Goal: Task Accomplishment & Management: Manage account settings

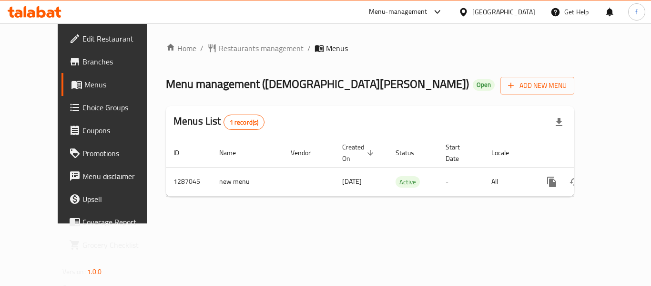
click at [428, 6] on div "Menu-management" at bounding box center [398, 11] width 59 height 11
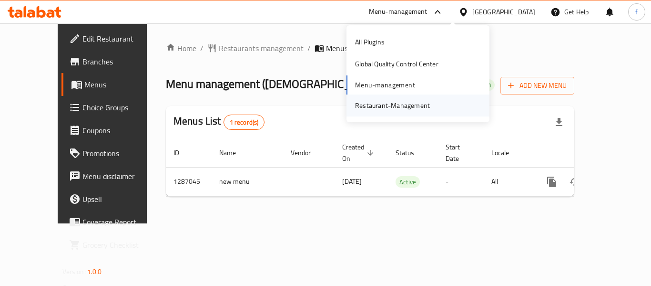
click at [372, 103] on div "Restaurant-Management" at bounding box center [392, 105] width 75 height 10
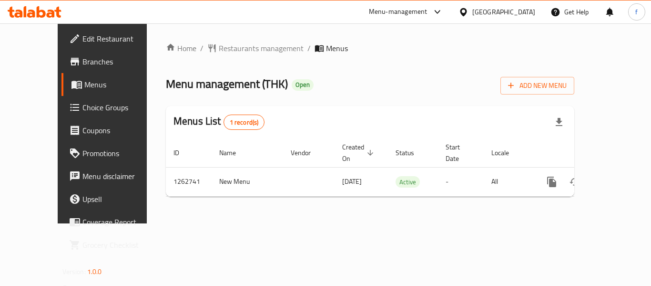
click at [428, 10] on div "Menu-management" at bounding box center [398, 11] width 59 height 11
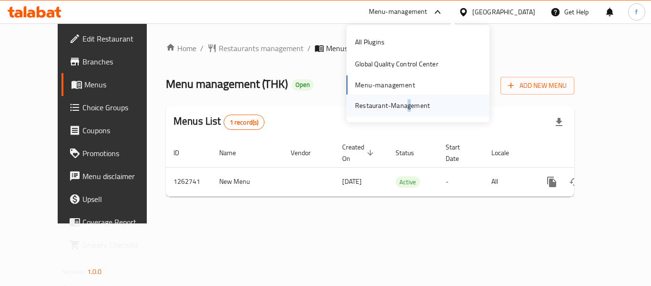
click at [409, 103] on div "Restaurant-Management" at bounding box center [392, 105] width 75 height 10
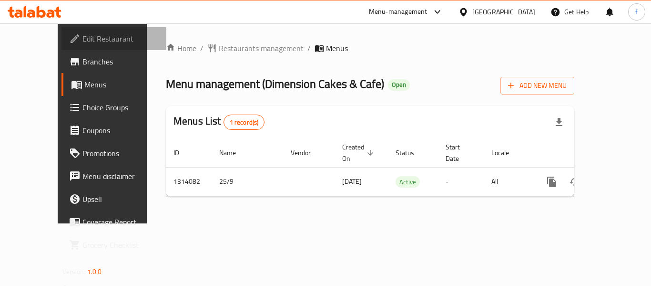
click at [83, 38] on span "Edit Restaurant" at bounding box center [121, 38] width 76 height 11
